Goal: Task Accomplishment & Management: Manage account settings

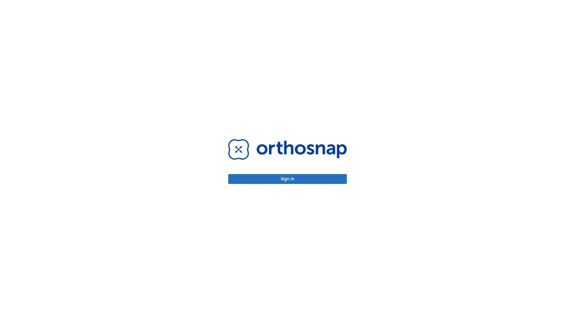
click at [287, 179] on button "Sign in" at bounding box center [287, 179] width 119 height 10
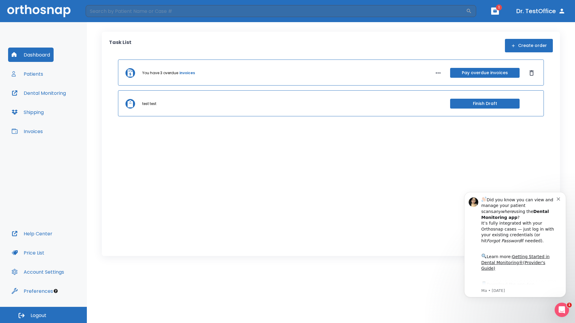
click at [43, 315] on span "Logout" at bounding box center [39, 316] width 16 height 7
